Goal: Information Seeking & Learning: Learn about a topic

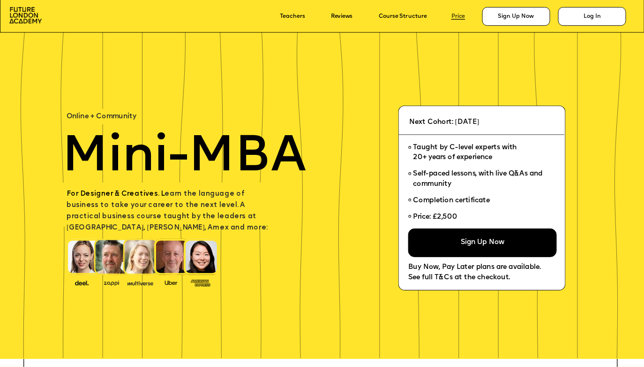
click at [455, 16] on link "Price" at bounding box center [459, 16] width 14 height 6
click at [419, 16] on link "Course Structure" at bounding box center [403, 16] width 48 height 6
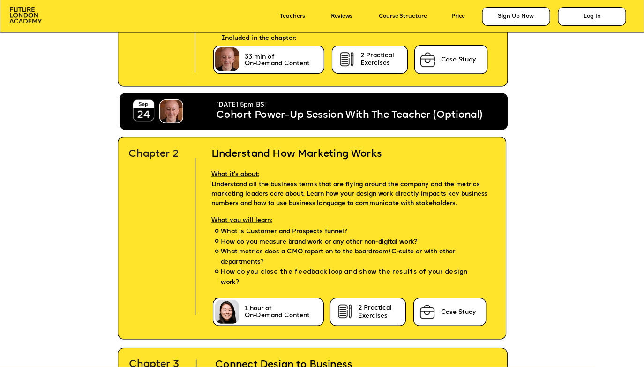
scroll to position [1926, 0]
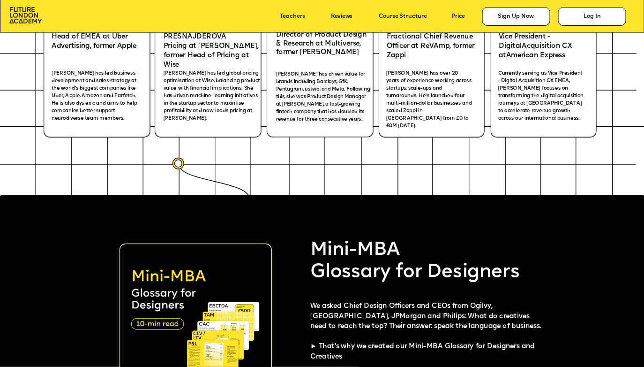
scroll to position [1474, 0]
